Goal: Transaction & Acquisition: Purchase product/service

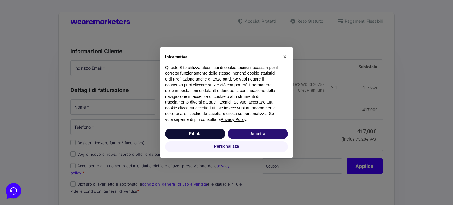
type input "[EMAIL_ADDRESS][DOMAIN_NAME]"
type input "[PERSON_NAME]"
type input "[PHONE_NUMBER]"
click at [286, 56] on span "×" at bounding box center [285, 56] width 4 height 6
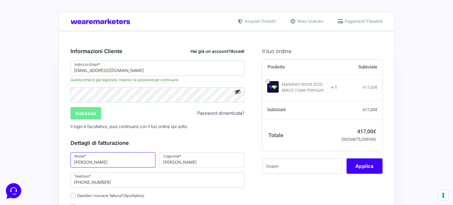
click at [111, 157] on input "[PERSON_NAME]" at bounding box center [112, 159] width 85 height 15
type input "Toplaser"
click at [188, 164] on input "[PERSON_NAME]" at bounding box center [202, 159] width 85 height 15
type input "D"
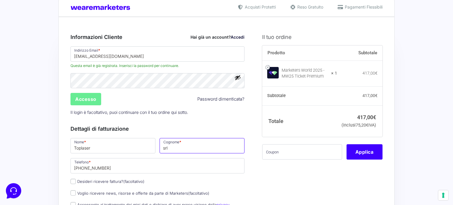
scroll to position [35, 0]
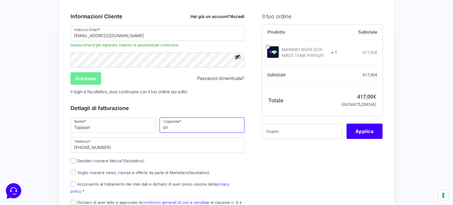
type input "srl"
click at [72, 161] on input "Desideri ricevere fattura? (facoltativo)" at bounding box center [72, 160] width 5 height 5
checkbox input "true"
type input "0000000"
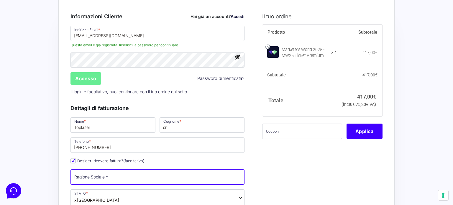
click at [118, 175] on input "Ragione Sociale *" at bounding box center [157, 176] width 174 height 15
type input "Toplaser [PERSON_NAME]"
type input "[GEOGRAPHIC_DATA]"
type input "[STREET_ADDRESS]"
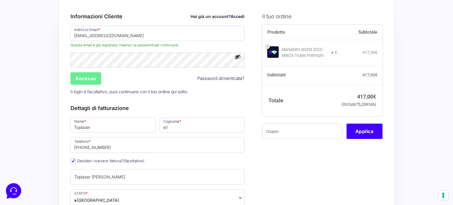
type input "06100"
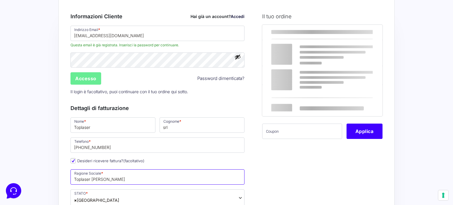
click at [140, 176] on input "Toplaser [PERSON_NAME]" at bounding box center [157, 176] width 174 height 15
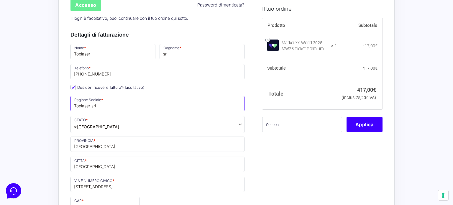
scroll to position [114, 0]
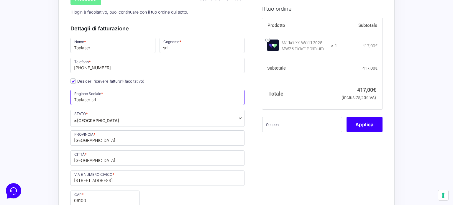
type input "Toplaser srl"
click at [129, 176] on input "[STREET_ADDRESS]" at bounding box center [157, 177] width 174 height 15
type input "[STREET_ADDRESS]"
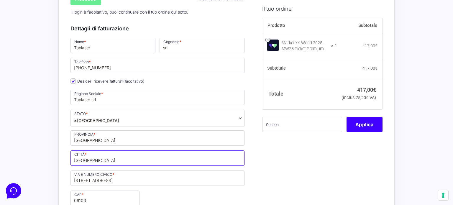
click at [113, 157] on input "[GEOGRAPHIC_DATA]" at bounding box center [157, 157] width 174 height 15
type input "Corcano"
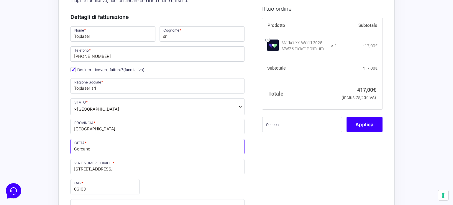
scroll to position [161, 0]
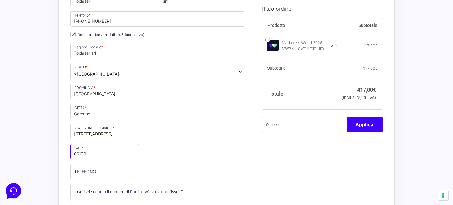
click at [100, 149] on input "06100" at bounding box center [104, 151] width 69 height 15
type input "06073"
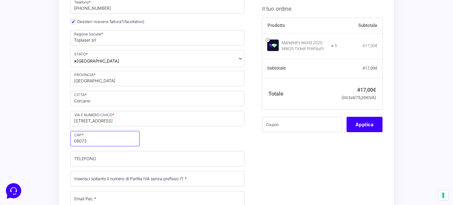
scroll to position [177, 0]
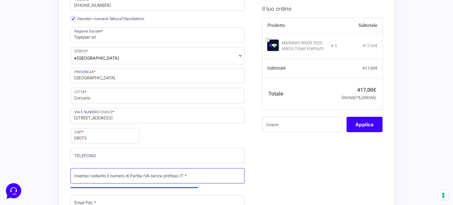
click at [104, 175] on input "Partita Iva *" at bounding box center [157, 175] width 174 height 15
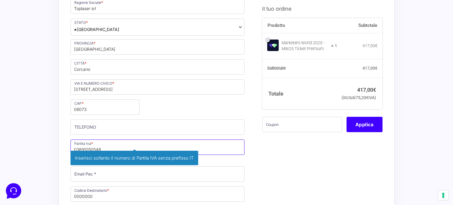
scroll to position [245, 0]
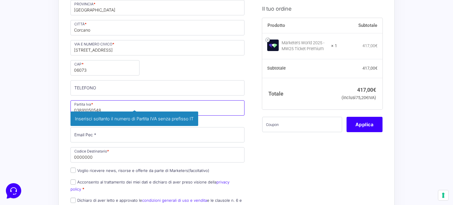
type input "03891050548"
click at [144, 131] on div "Nome * Toplaser Cognome * srl Telefono * [PHONE_NUMBER] Desideri ricevere fattu…" at bounding box center [157, 61] width 178 height 308
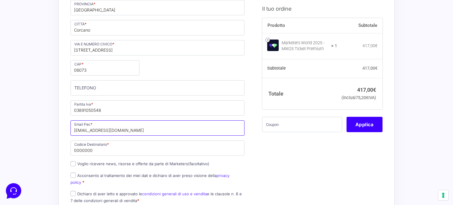
type input "[EMAIL_ADDRESS][DOMAIN_NAME]"
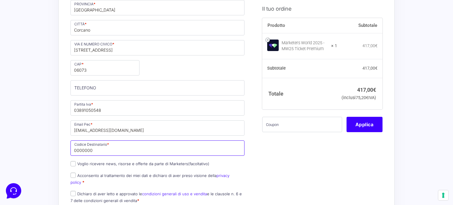
click at [78, 146] on input "0000000" at bounding box center [157, 147] width 174 height 15
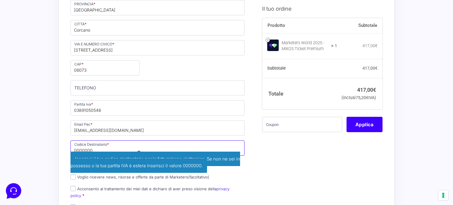
click at [162, 146] on input "0000000" at bounding box center [157, 147] width 174 height 15
type input "0"
type input "m5uxcr1"
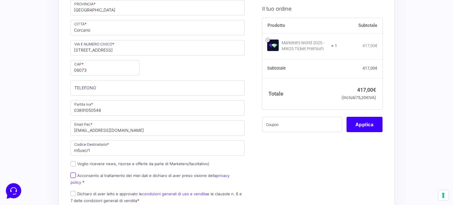
click at [73, 174] on input "Acconsento al trattamento dei miei dati e dichiaro di aver preso visione della …" at bounding box center [72, 175] width 5 height 5
checkbox input "true"
click at [74, 191] on input "Dichiaro di aver letto e approvato le condizioni generali di uso e vendita e le…" at bounding box center [72, 193] width 5 height 5
checkbox input "true"
click at [119, 86] on input "TELEFONO (facoltativo)" at bounding box center [157, 87] width 174 height 15
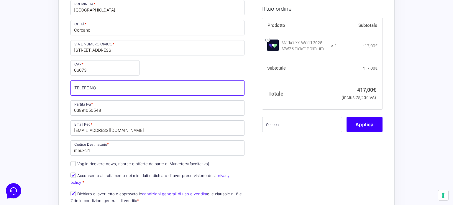
type input "[PHONE_NUMBER]"
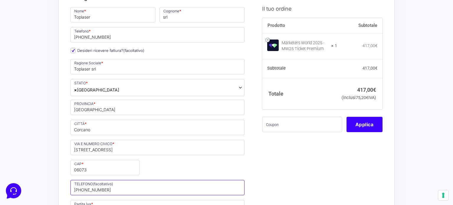
scroll to position [139, 0]
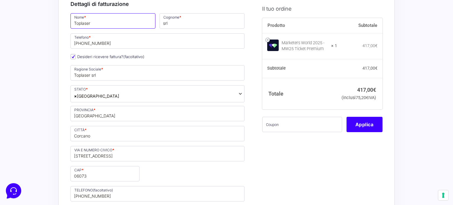
click at [111, 25] on input "Toplaser" at bounding box center [112, 20] width 85 height 15
type input "[PERSON_NAME]"
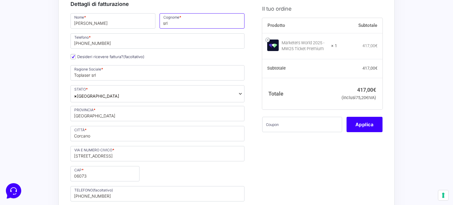
click at [183, 24] on input "srl" at bounding box center [202, 20] width 85 height 15
type input "[PERSON_NAME]"
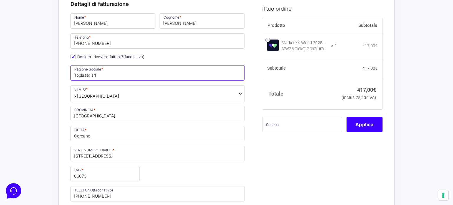
click at [121, 74] on input "Toplaser srl" at bounding box center [157, 72] width 174 height 15
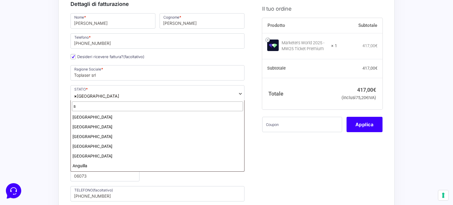
scroll to position [0, 0]
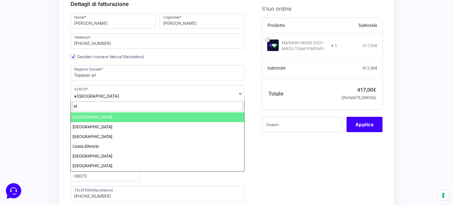
type input "stp"
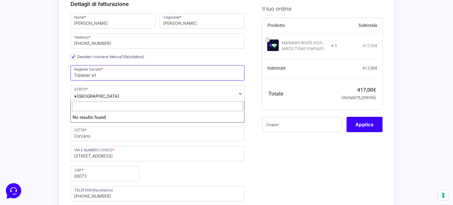
click at [122, 74] on input "Toplaser srl" at bounding box center [157, 72] width 174 height 15
type input "Toplaser srl stp"
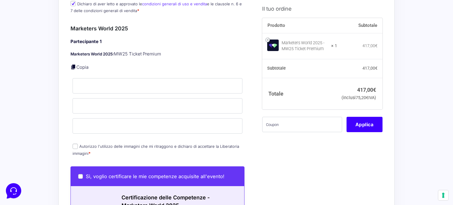
scroll to position [435, 0]
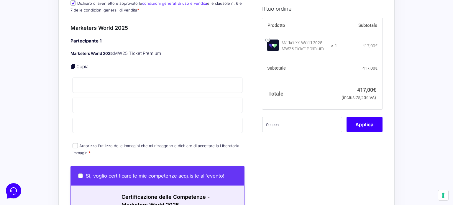
click at [76, 143] on input "Autorizzo l'utilizzo delle immagini che mi ritraggono e dichiaro di accettare l…" at bounding box center [75, 145] width 5 height 5
checkbox input "true"
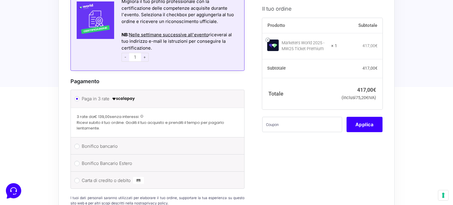
scroll to position [658, 0]
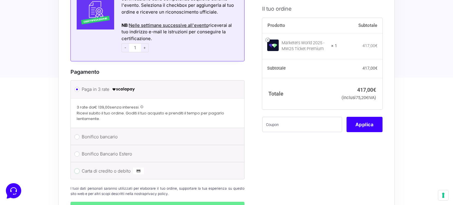
click at [78, 168] on input "Carta di credito o debito" at bounding box center [76, 170] width 5 height 5
radio input "true"
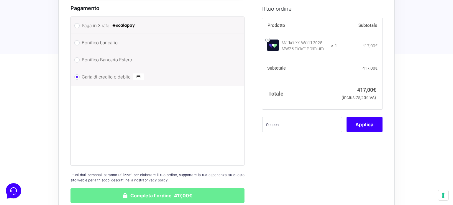
scroll to position [723, 0]
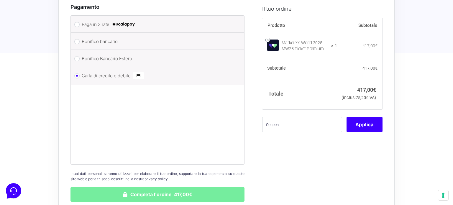
click at [170, 188] on button "Completa l'ordine 417,00€" at bounding box center [157, 194] width 174 height 15
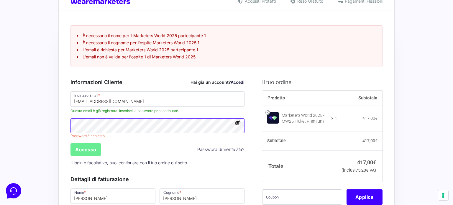
scroll to position [34, 0]
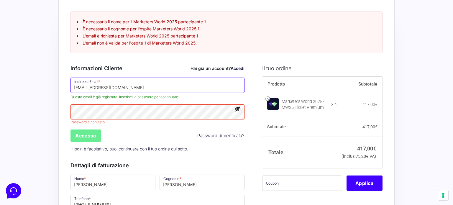
click at [139, 88] on input "[EMAIL_ADDRESS][DOMAIN_NAME]" at bounding box center [157, 85] width 174 height 15
type input "[EMAIL_ADDRESS][DOMAIN_NAME]"
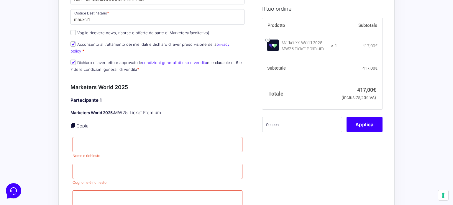
scroll to position [387, 0]
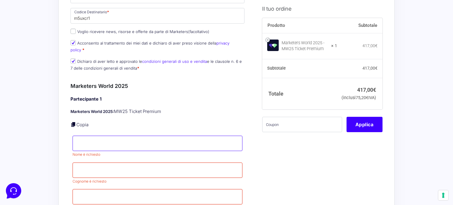
click at [108, 136] on input "Nome *" at bounding box center [158, 143] width 170 height 15
type input "[PERSON_NAME]"
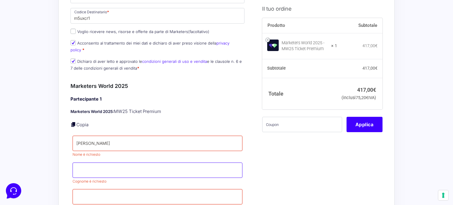
type input "[PERSON_NAME]"
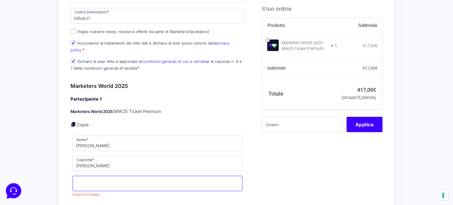
click at [100, 176] on input "Email *" at bounding box center [158, 183] width 170 height 15
type input "[EMAIL_ADDRESS][DOMAIN_NAME]"
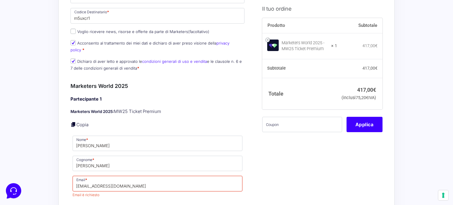
click at [269, 175] on div "Il tuo ordine Prodotto Subtotale Marketers World 2025 - MW25 Ticket Premium × 1…" at bounding box center [320, 130] width 125 height 850
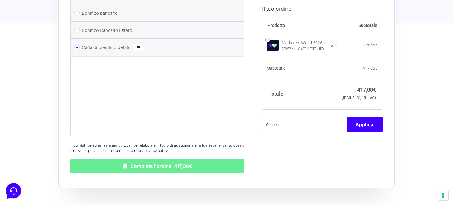
scroll to position [764, 0]
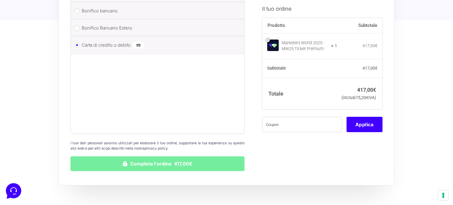
click at [129, 157] on button "Completa l'ordine 417,00€" at bounding box center [157, 163] width 174 height 15
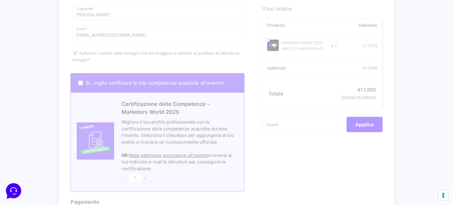
scroll to position [528, 0]
